Goal: Information Seeking & Learning: Learn about a topic

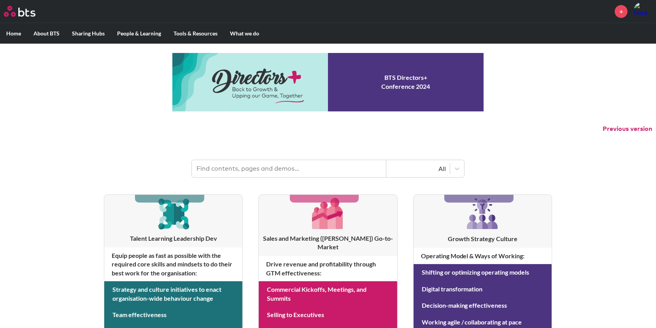
click at [227, 171] on input "text" at bounding box center [289, 168] width 195 height 17
type input "3d goal"
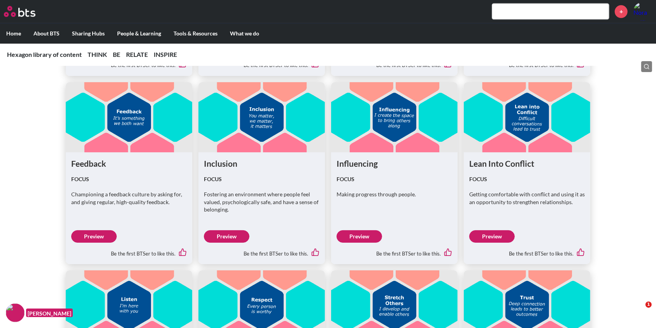
scroll to position [1870, 0]
